Goal: Transaction & Acquisition: Purchase product/service

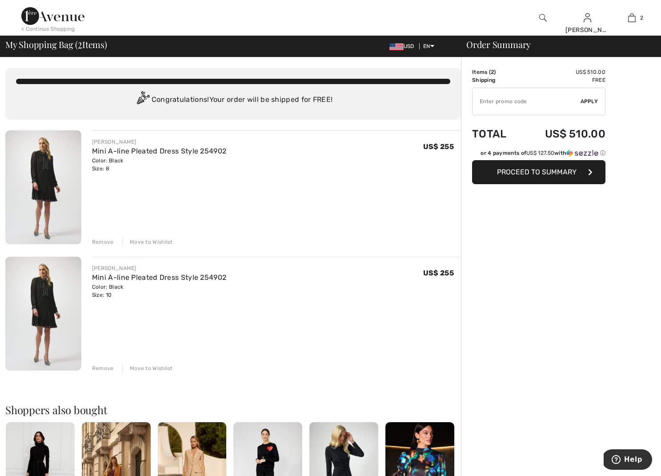
click at [101, 242] on div "Remove" at bounding box center [103, 242] width 22 height 8
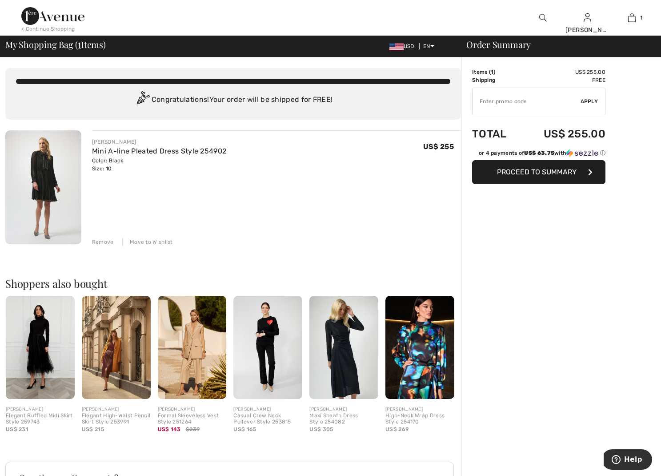
click at [534, 168] on span "Proceed to Summary" at bounding box center [537, 172] width 80 height 8
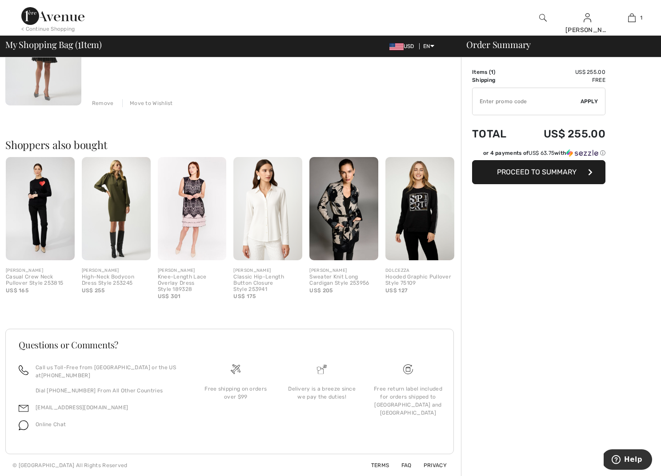
scroll to position [138, 0]
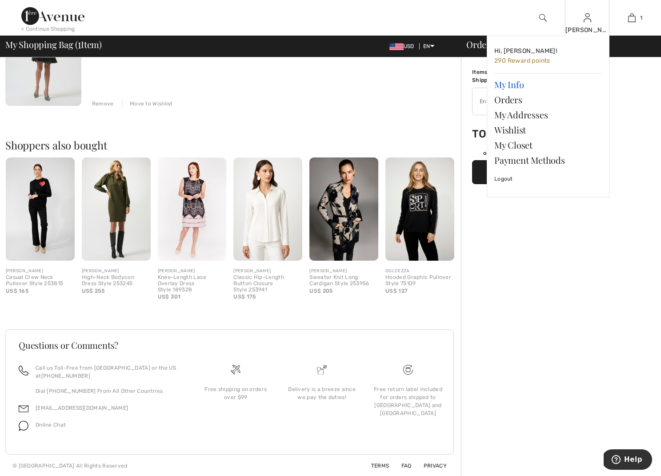
click at [511, 85] on link "My Info" at bounding box center [548, 84] width 108 height 15
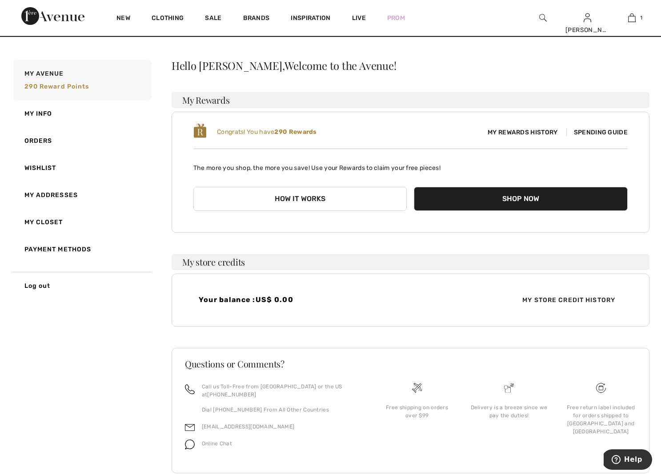
scroll to position [12, 0]
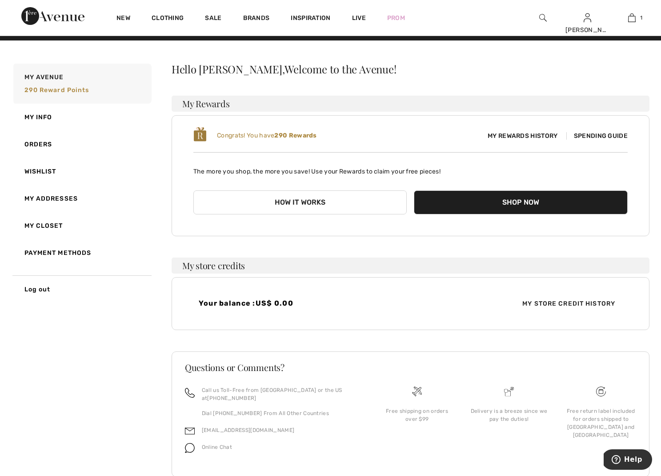
click at [298, 204] on button "How it works" at bounding box center [300, 202] width 214 height 24
